Goal: Navigation & Orientation: Find specific page/section

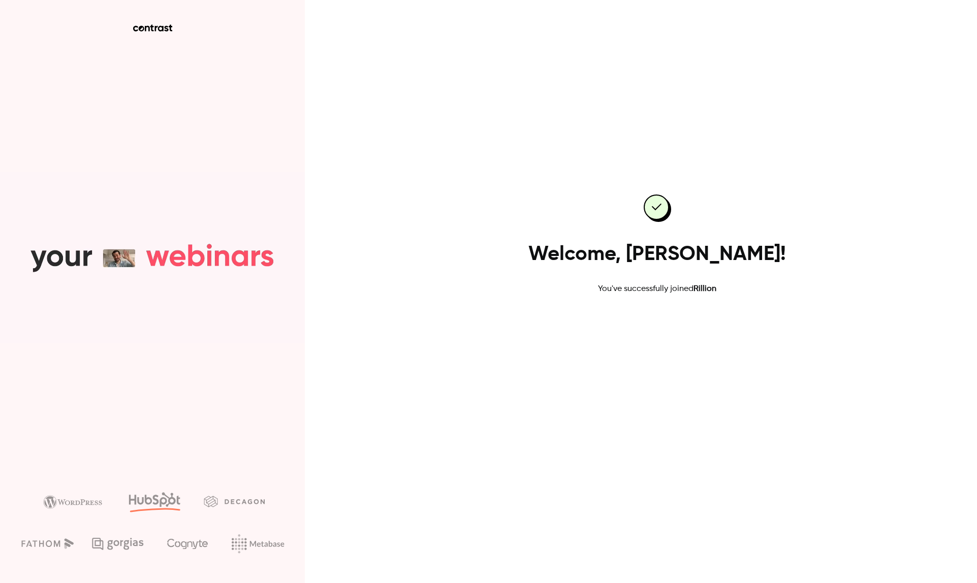
click at [663, 329] on link "Go to dashboard" at bounding box center [657, 328] width 86 height 24
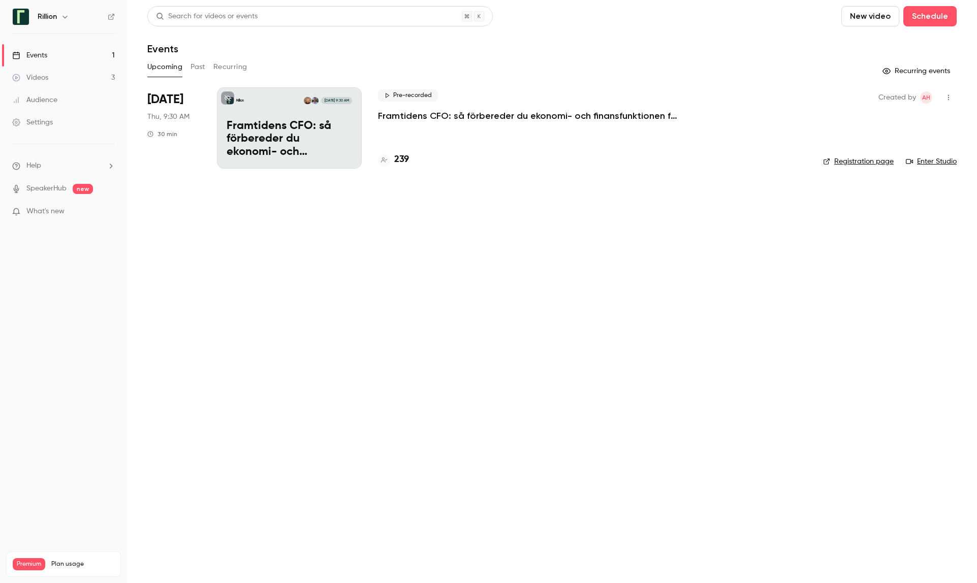
click at [948, 227] on main "Search for videos or events New video Schedule Events Upcoming Past Recurring R…" at bounding box center [552, 291] width 850 height 583
